Goal: Register for event/course

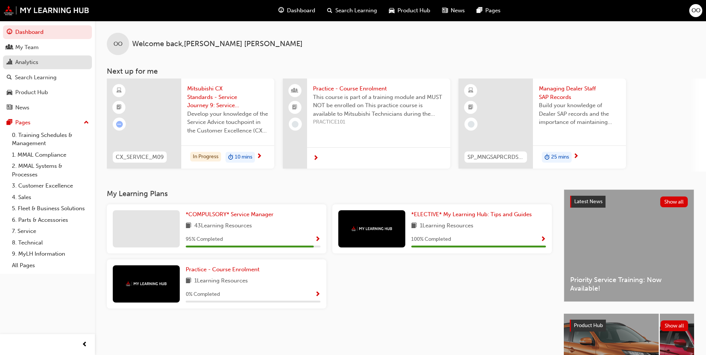
click at [41, 60] on div "Analytics" at bounding box center [48, 62] width 82 height 9
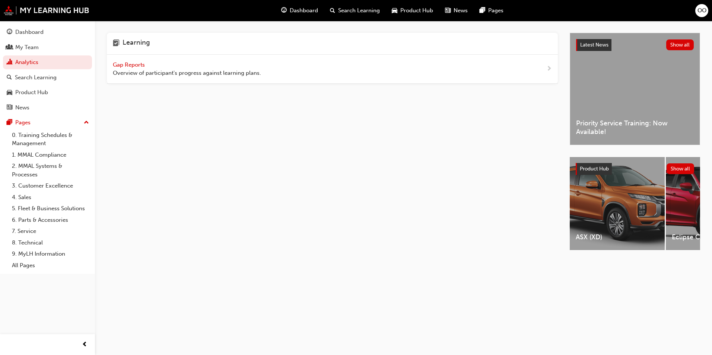
click at [126, 64] on span "Gap Reports" at bounding box center [130, 64] width 34 height 7
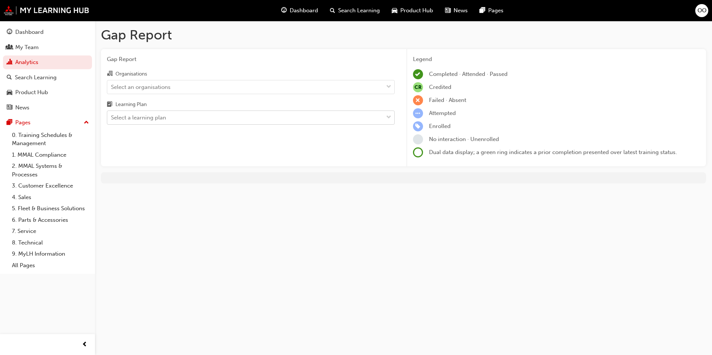
click at [172, 117] on div "Select a learning plan" at bounding box center [245, 117] width 276 height 13
click at [112, 117] on input "Learning Plan Select a learning plan" at bounding box center [111, 117] width 1 height 6
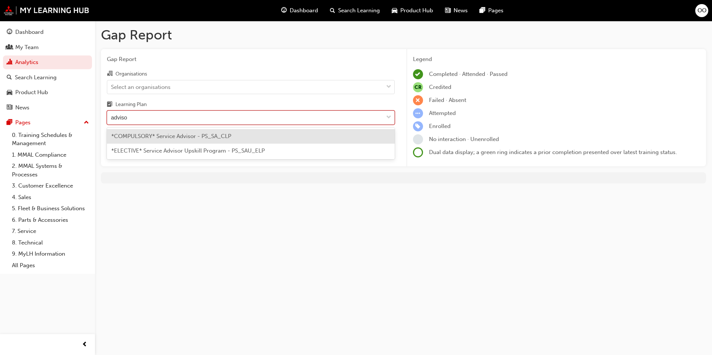
type input "advisor"
click at [177, 137] on span "*COMPULSORY* Service Advisor - PS_SA_CLP" at bounding box center [171, 136] width 120 height 7
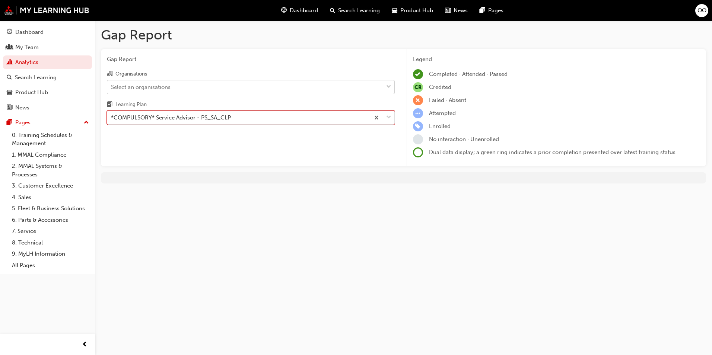
click at [298, 88] on div "Select an organisations" at bounding box center [245, 86] width 276 height 13
click at [112, 88] on input "Organisations Select an organisations" at bounding box center [111, 86] width 1 height 6
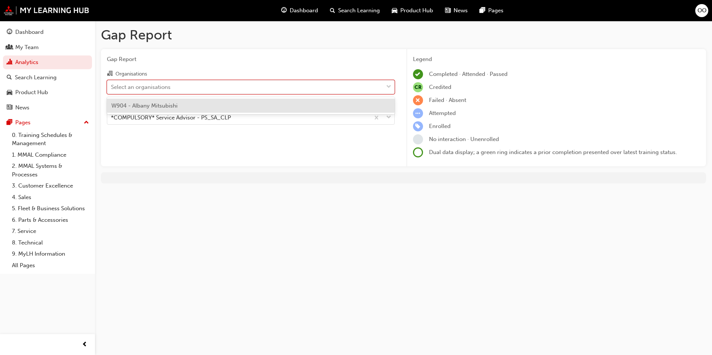
click at [196, 102] on div "W904 - Albany Mitsubishi" at bounding box center [251, 106] width 288 height 15
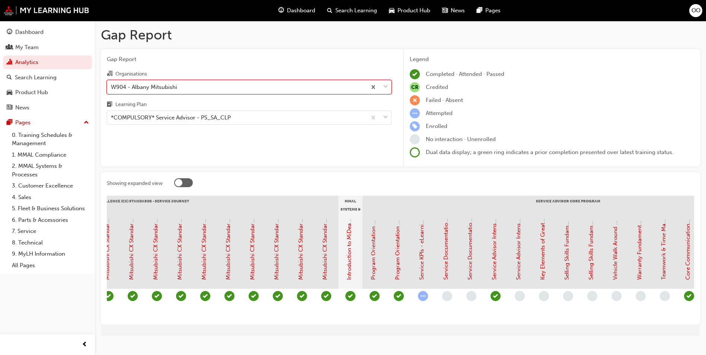
scroll to position [0, 487]
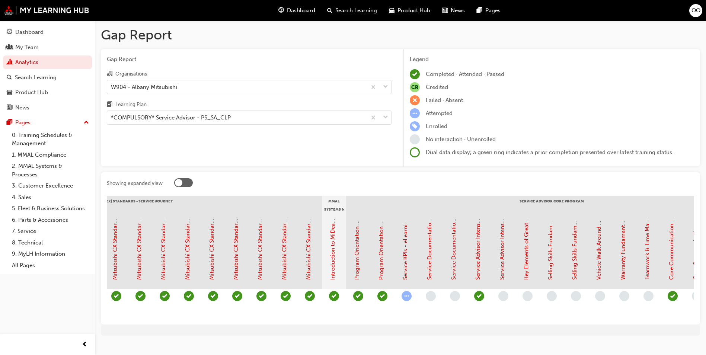
click at [507, 332] on div at bounding box center [400, 330] width 599 height 11
click at [44, 77] on div "Search Learning" at bounding box center [36, 77] width 42 height 9
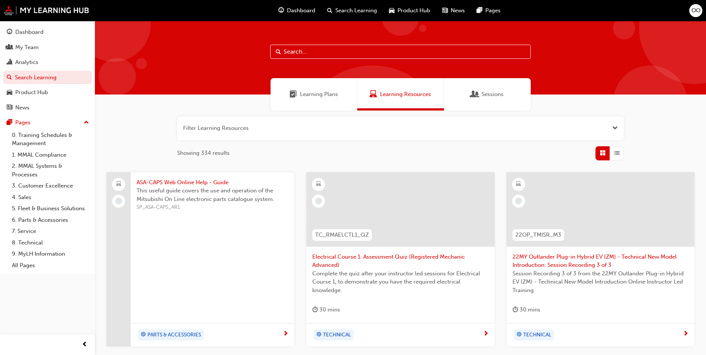
click at [301, 54] on input "text" at bounding box center [400, 52] width 261 height 14
type input "coaching circle"
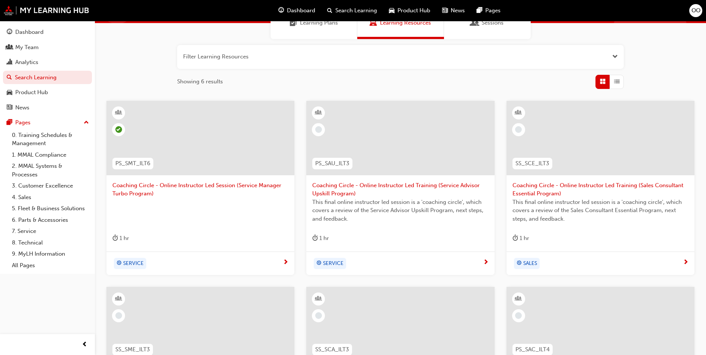
scroll to position [74, 0]
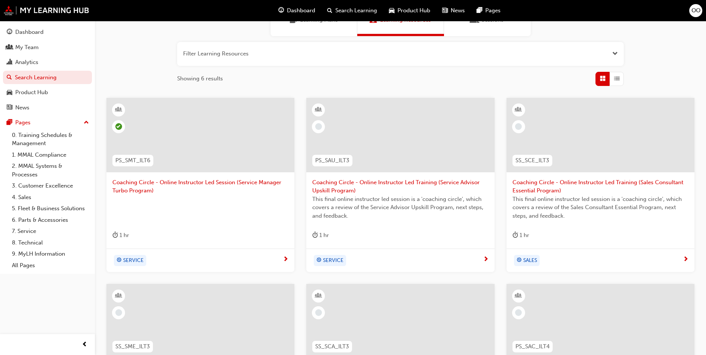
click at [403, 182] on span "Coaching Circle - Online Instructor Led Training (Service Advisor Upskill Progr…" at bounding box center [400, 186] width 176 height 17
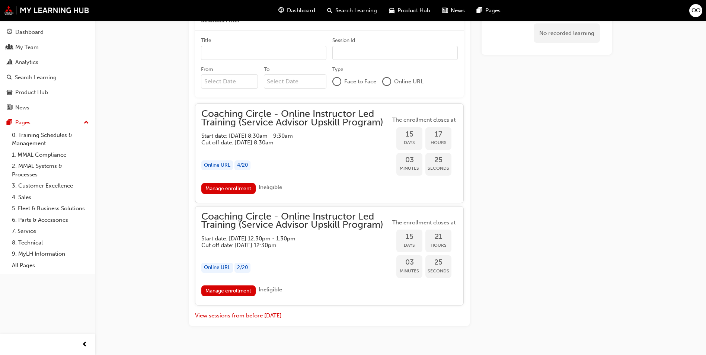
scroll to position [633, 0]
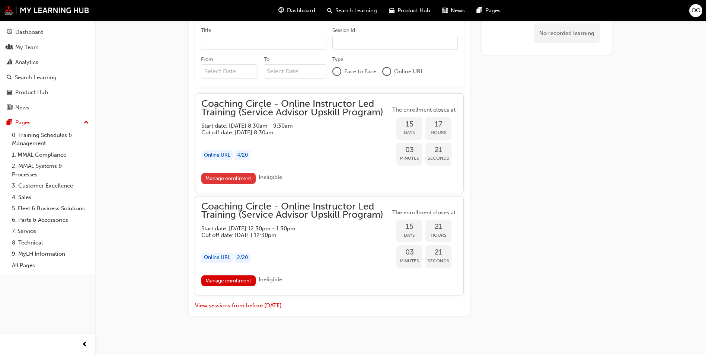
click at [239, 178] on link "Manage enrollment" at bounding box center [228, 178] width 54 height 11
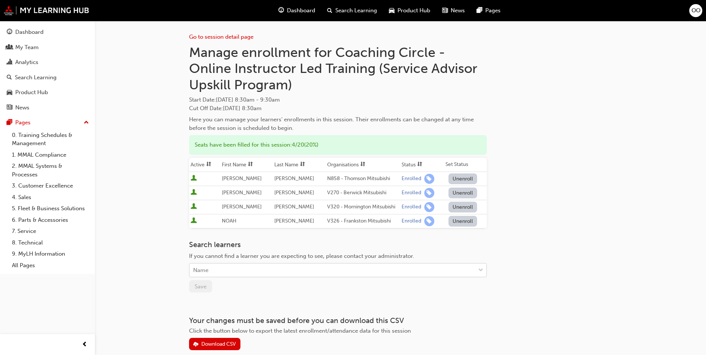
click at [254, 271] on div "Name" at bounding box center [332, 270] width 286 height 13
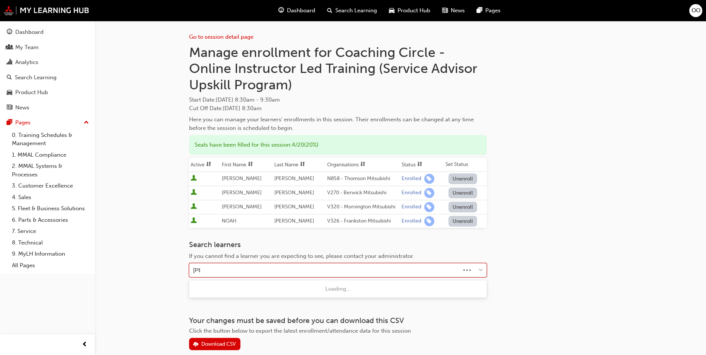
type input "[PERSON_NAME]"
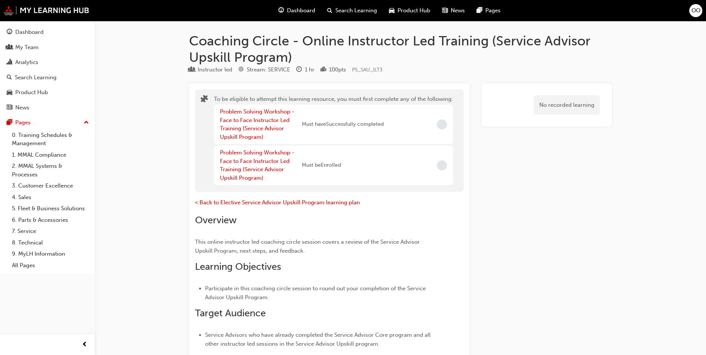
scroll to position [633, 0]
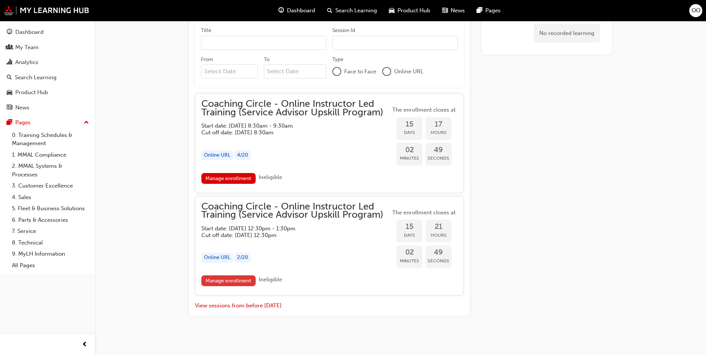
click at [241, 281] on link "Manage enrollment" at bounding box center [228, 280] width 54 height 11
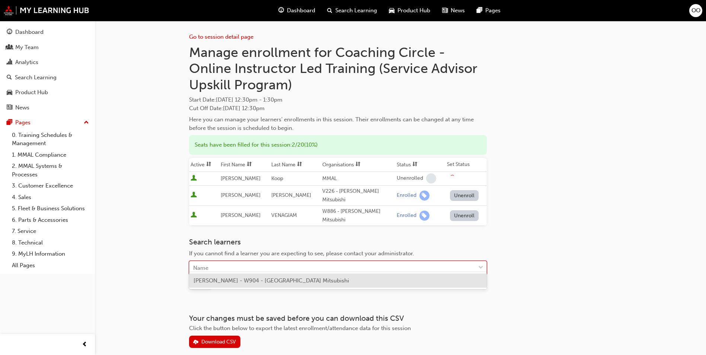
click at [237, 262] on div "Name" at bounding box center [332, 268] width 286 height 13
click at [247, 280] on span "[PERSON_NAME] - W904 - [GEOGRAPHIC_DATA] Mitsubishi" at bounding box center [272, 280] width 156 height 7
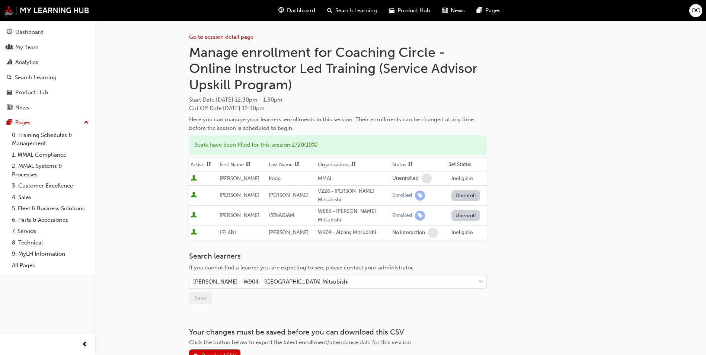
scroll to position [633, 0]
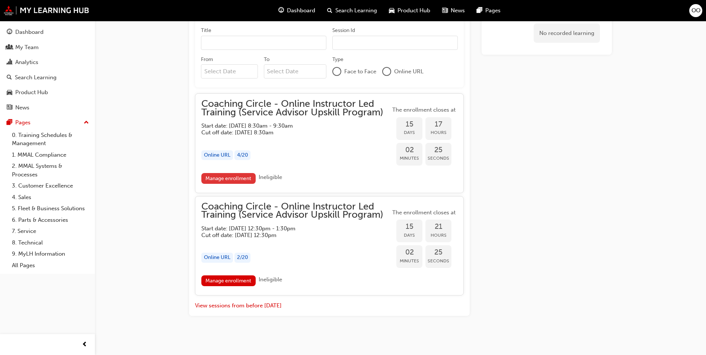
click at [245, 176] on link "Manage enrollment" at bounding box center [228, 178] width 54 height 11
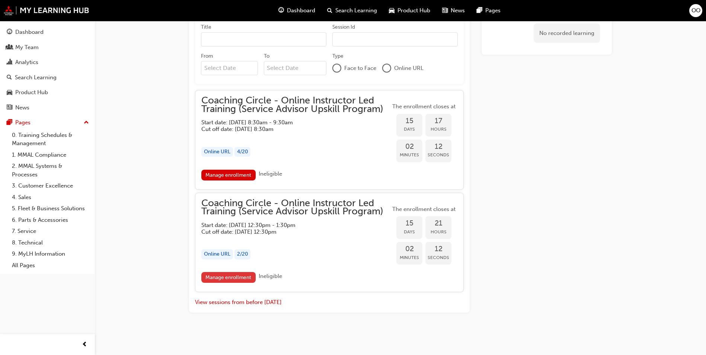
click at [242, 276] on link "Manage enrollment" at bounding box center [228, 277] width 54 height 11
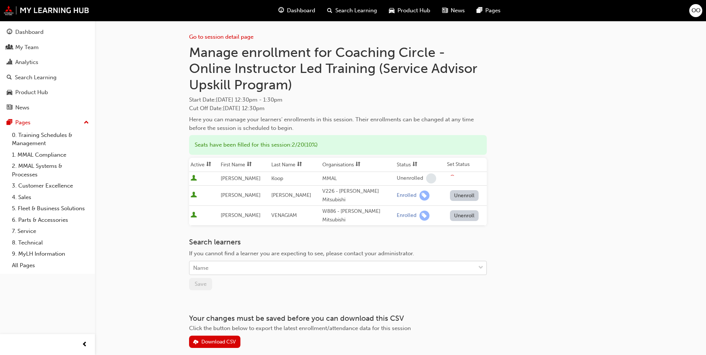
click at [292, 264] on div "Name" at bounding box center [332, 268] width 286 height 13
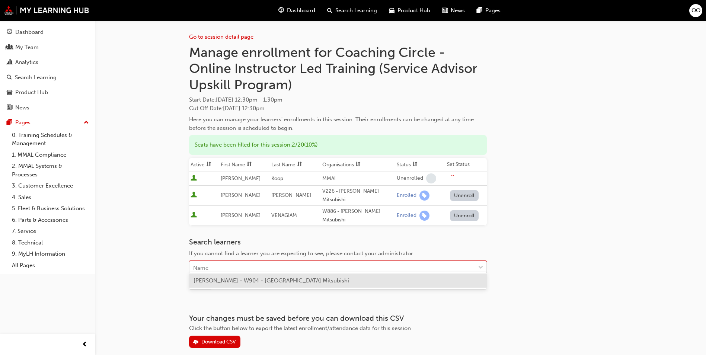
click at [277, 283] on span "[PERSON_NAME] - W904 - [GEOGRAPHIC_DATA] Mitsubishi" at bounding box center [272, 280] width 156 height 7
